Goal: Navigation & Orientation: Find specific page/section

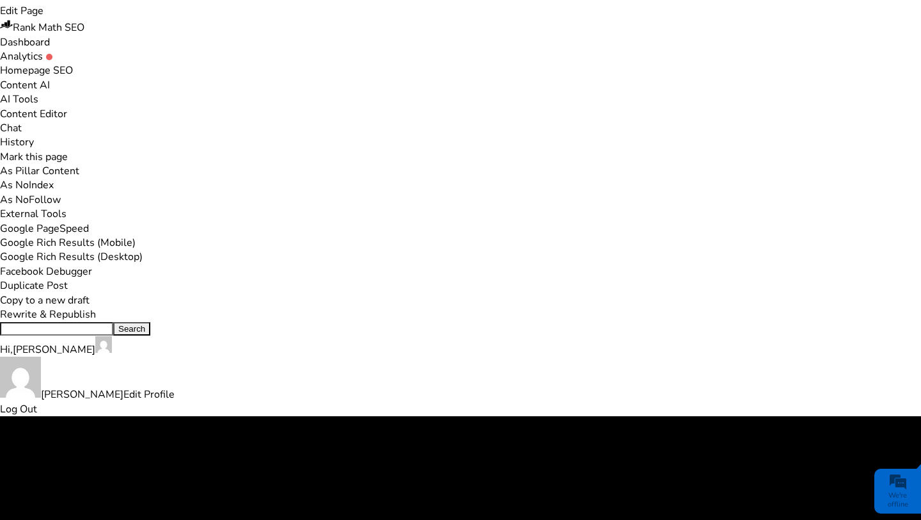
click at [44, 16] on link "Edit Page" at bounding box center [22, 11] width 44 height 14
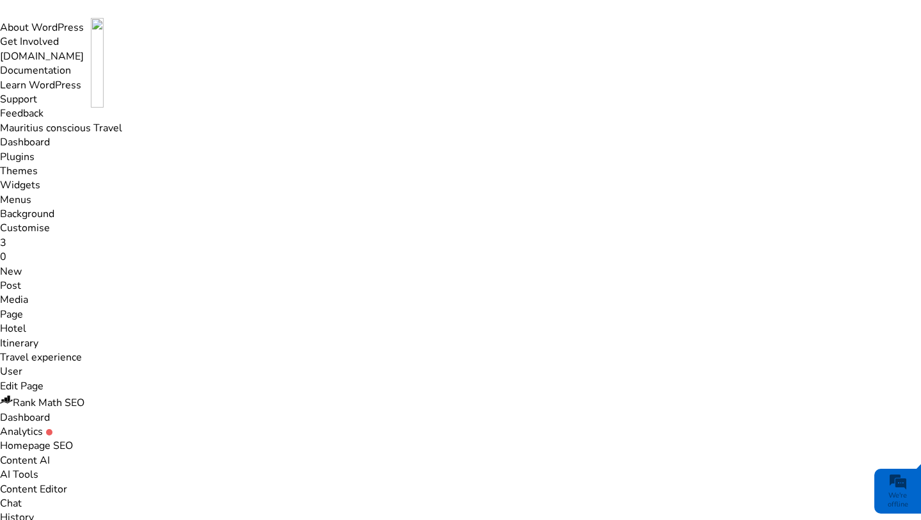
click at [395, 70] on link "The Indian Ocean" at bounding box center [386, 62] width 91 height 31
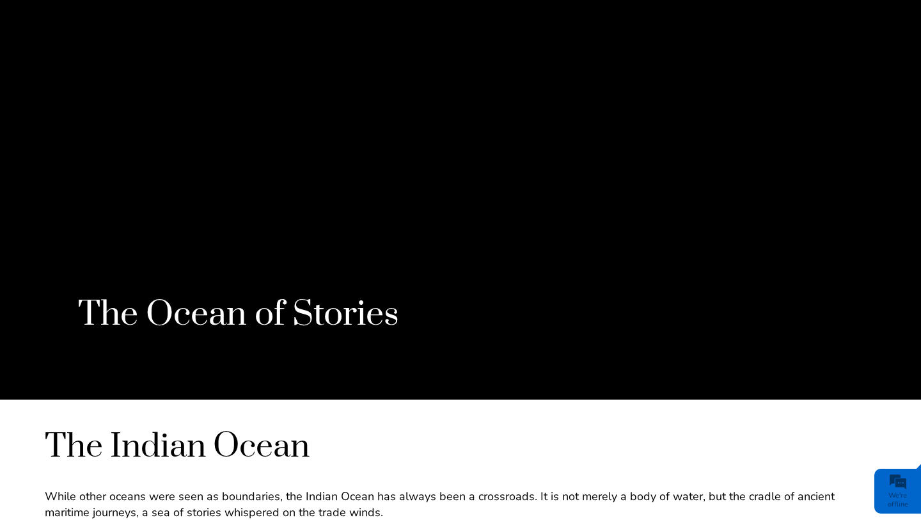
scroll to position [915, 0]
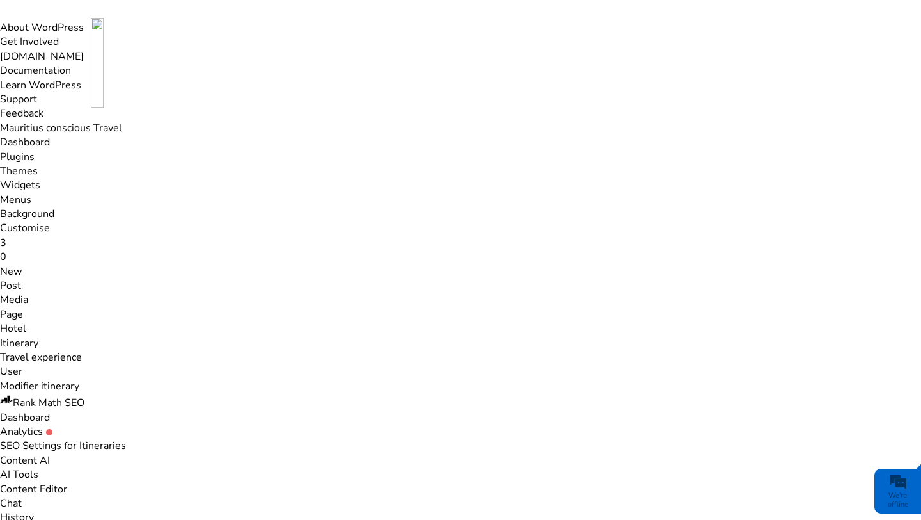
click at [375, 63] on link "The Indian Ocean" at bounding box center [386, 62] width 91 height 31
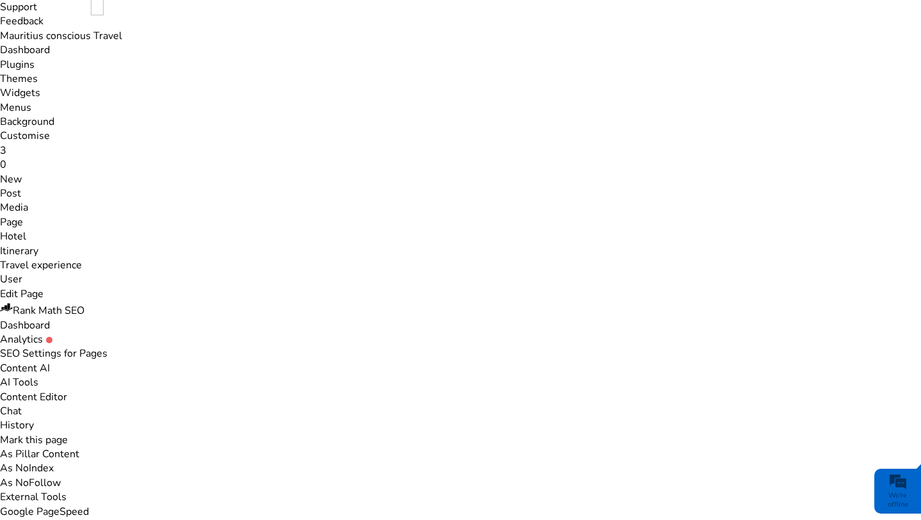
scroll to position [89, 0]
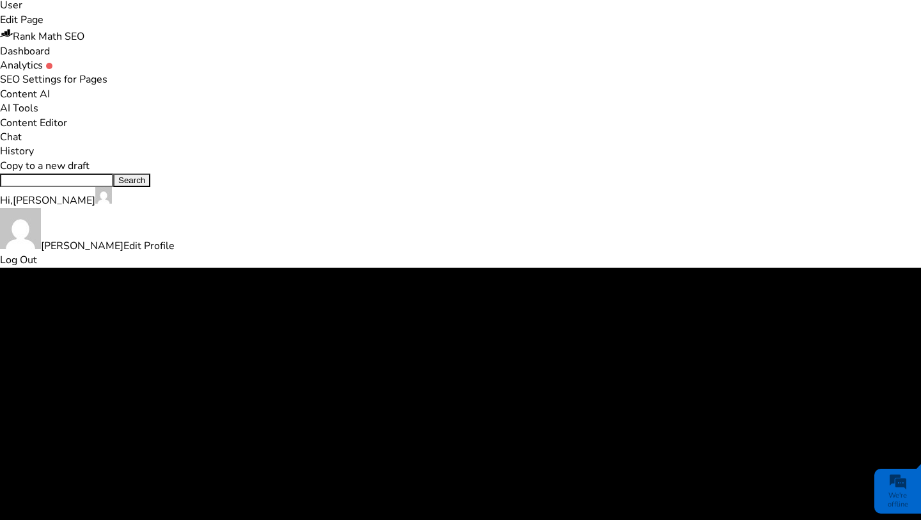
scroll to position [370, 0]
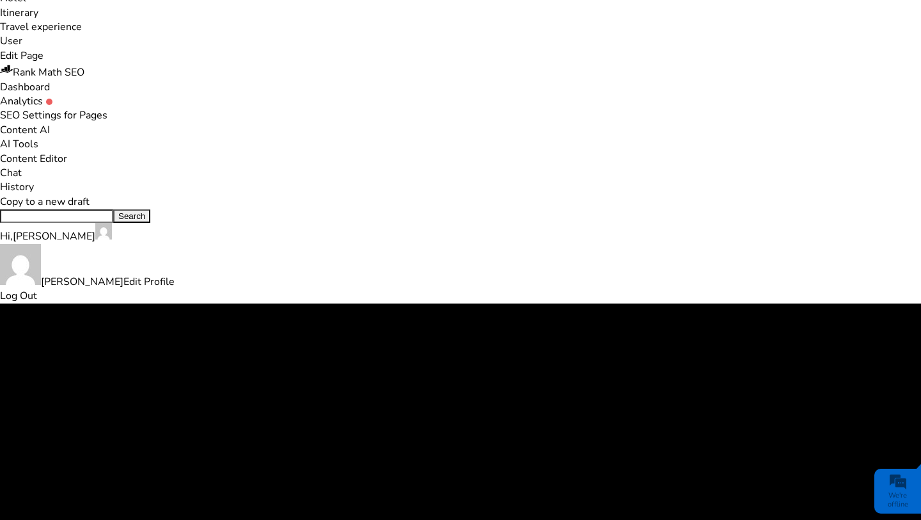
scroll to position [332, 0]
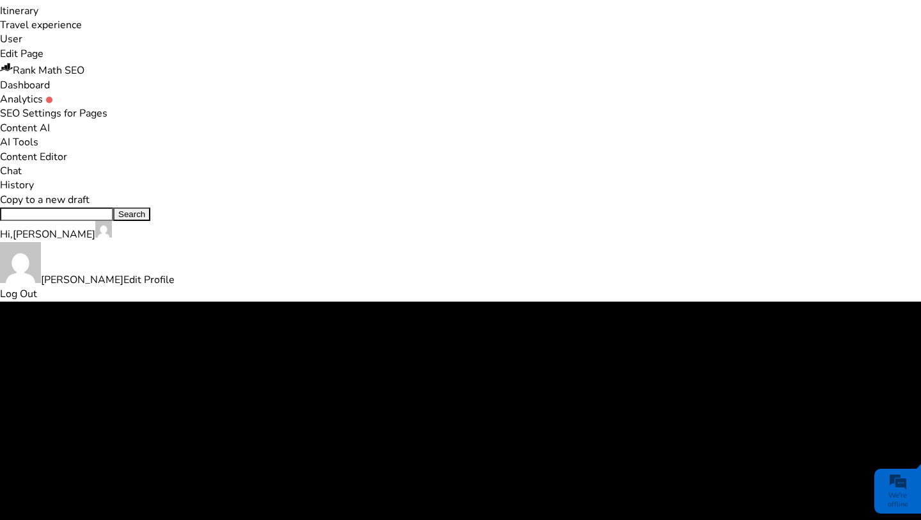
click at [44, 47] on link "Edit Page" at bounding box center [22, 54] width 44 height 14
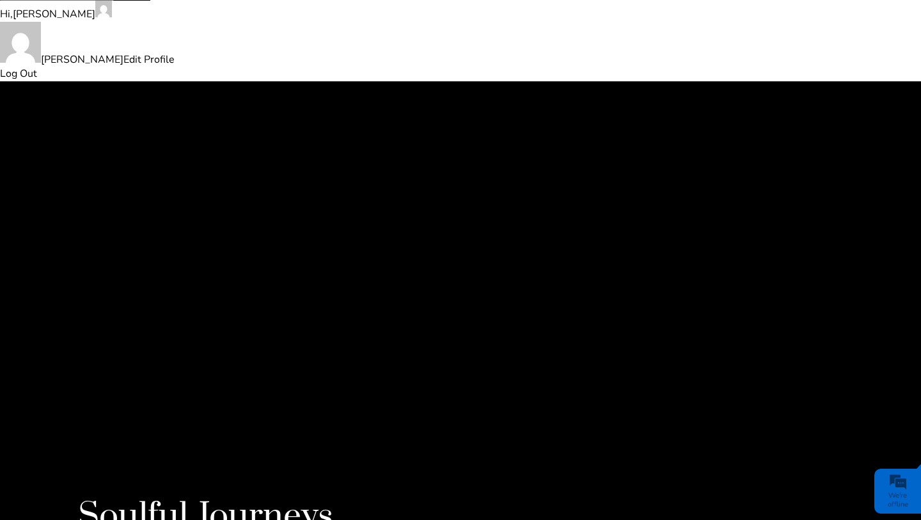
scroll to position [554, 0]
